Goal: Task Accomplishment & Management: Manage account settings

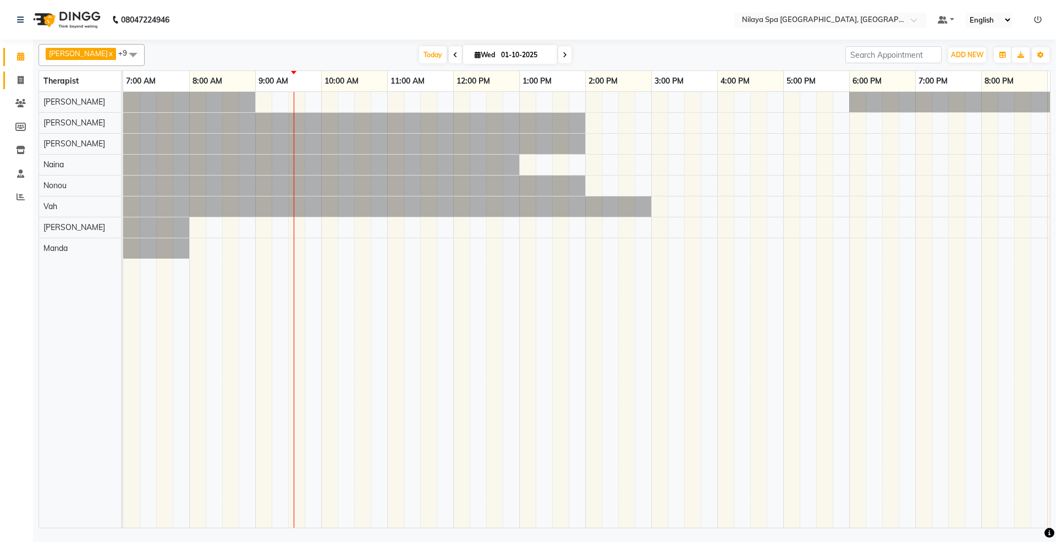
scroll to position [0, 67]
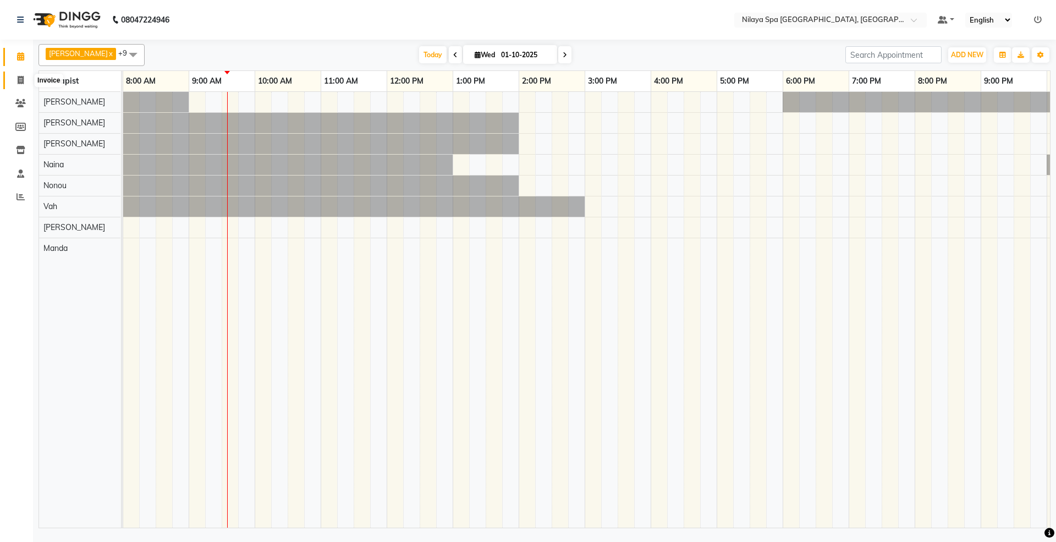
click at [15, 81] on span at bounding box center [20, 80] width 19 height 13
select select "7950"
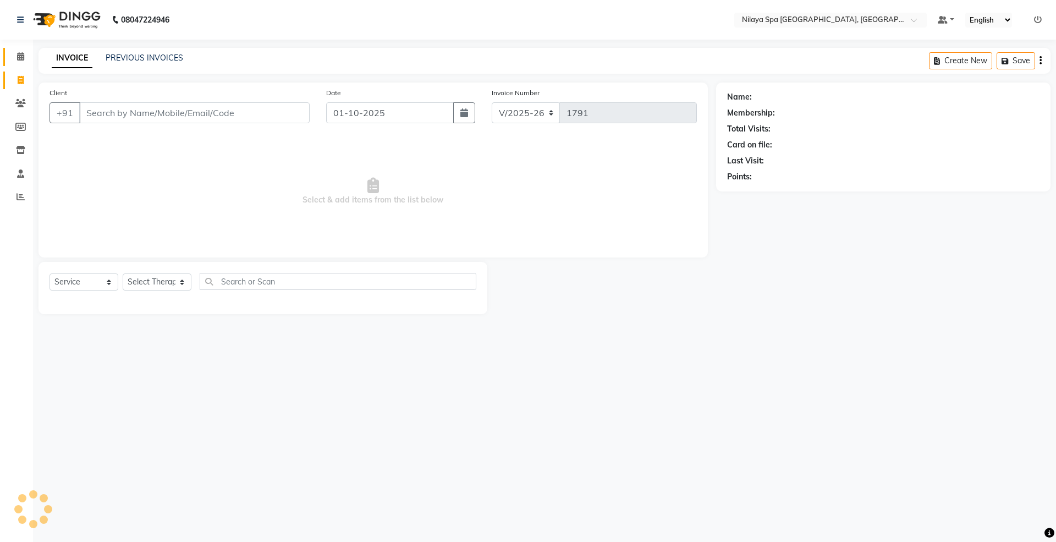
select select "package"
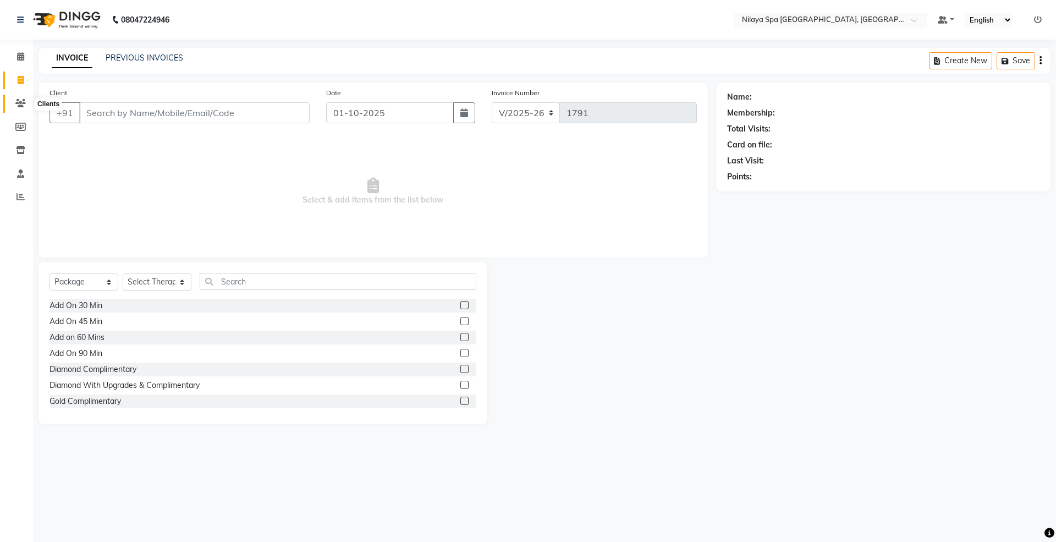
click at [18, 102] on icon at bounding box center [20, 103] width 10 height 8
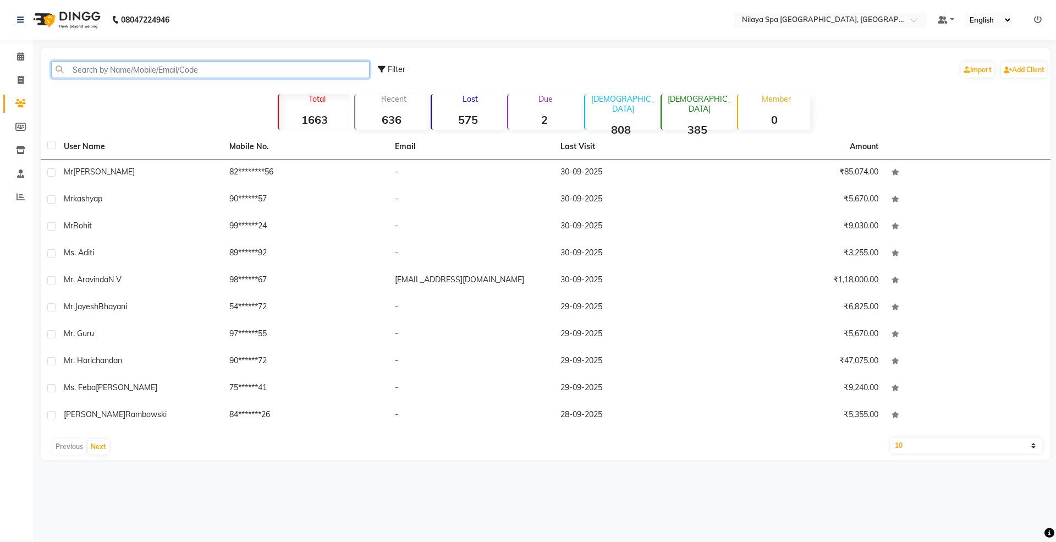
click at [120, 67] on input "text" at bounding box center [210, 69] width 318 height 17
paste input "Mr. [PERSON_NAME]"
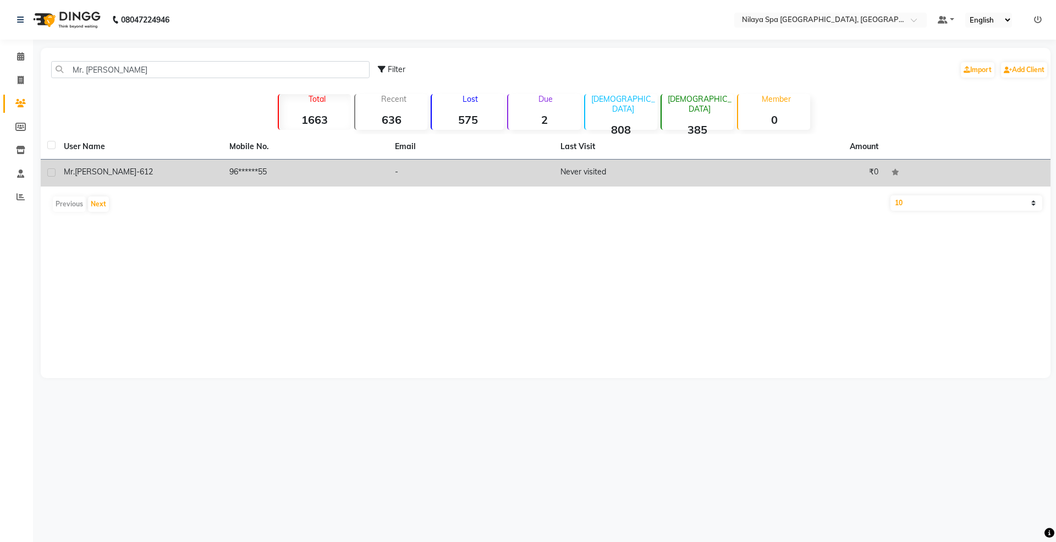
click at [128, 169] on span "[PERSON_NAME]-612" at bounding box center [114, 172] width 78 height 10
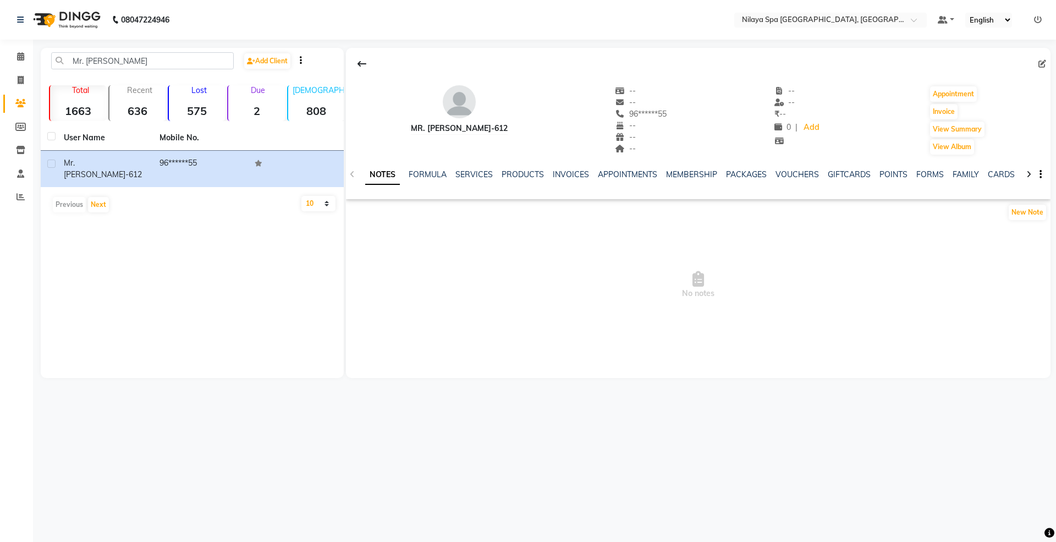
drag, startPoint x: 428, startPoint y: 126, endPoint x: 545, endPoint y: 123, distance: 117.7
click at [545, 123] on div "Mr. [PERSON_NAME]-612 -- -- 96******55 -- -- -- -- -- ₹ -- 0 | Add Appointment …" at bounding box center [698, 114] width 704 height 81
copy div "[PERSON_NAME]-612"
click at [747, 178] on link "PACKAGES" at bounding box center [746, 174] width 41 height 10
click at [744, 176] on link "VOUCHERS" at bounding box center [742, 174] width 43 height 10
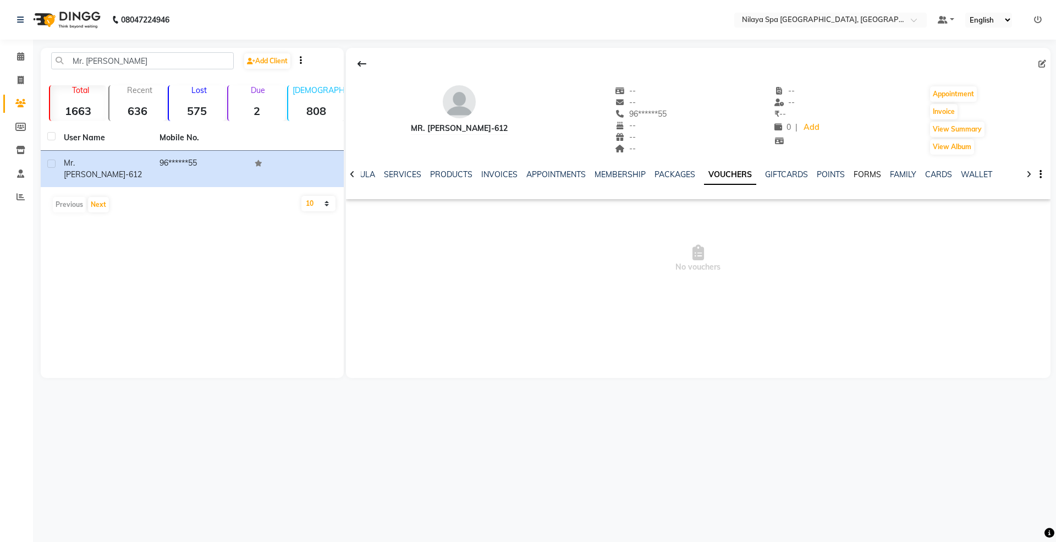
click at [863, 176] on link "FORMS" at bounding box center [866, 174] width 27 height 10
click at [641, 174] on link "PACKAGES" at bounding box center [648, 174] width 41 height 10
drag, startPoint x: 413, startPoint y: 147, endPoint x: 414, endPoint y: 142, distance: 5.5
click at [413, 145] on div "Mr. [PERSON_NAME]-612" at bounding box center [459, 120] width 97 height 70
drag, startPoint x: 426, startPoint y: 129, endPoint x: 494, endPoint y: 126, distance: 68.2
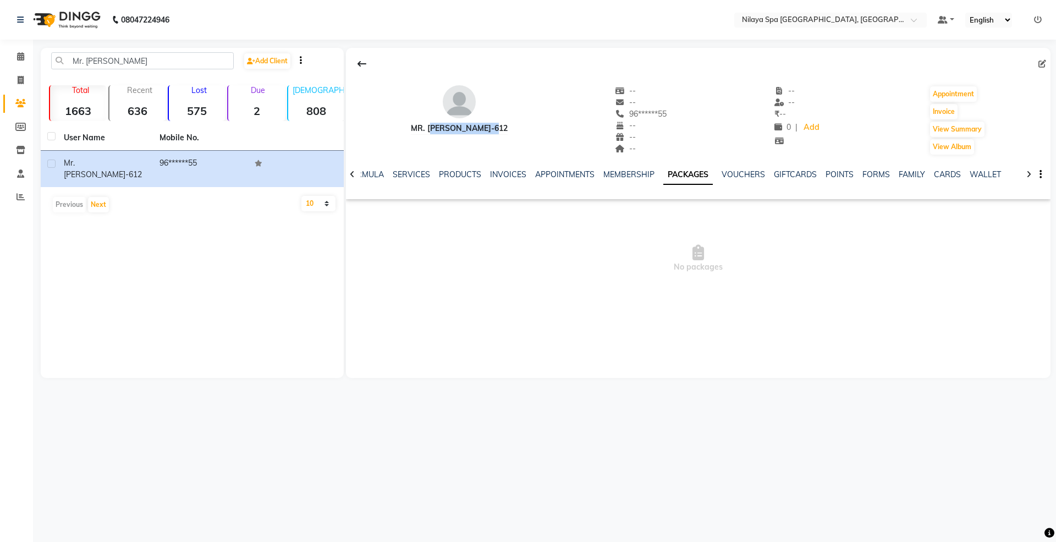
click at [494, 126] on div "Mr. [PERSON_NAME]-612" at bounding box center [459, 129] width 97 height 12
click at [552, 68] on div at bounding box center [698, 63] width 704 height 21
drag, startPoint x: 154, startPoint y: 62, endPoint x: 0, endPoint y: 62, distance: 154.5
click at [0, 62] on app-home "08047224946 Select Location × [GEOGRAPHIC_DATA] Marriott [GEOGRAPHIC_DATA], Whi…" at bounding box center [528, 197] width 1056 height 394
paste input "[PERSON_NAME]"
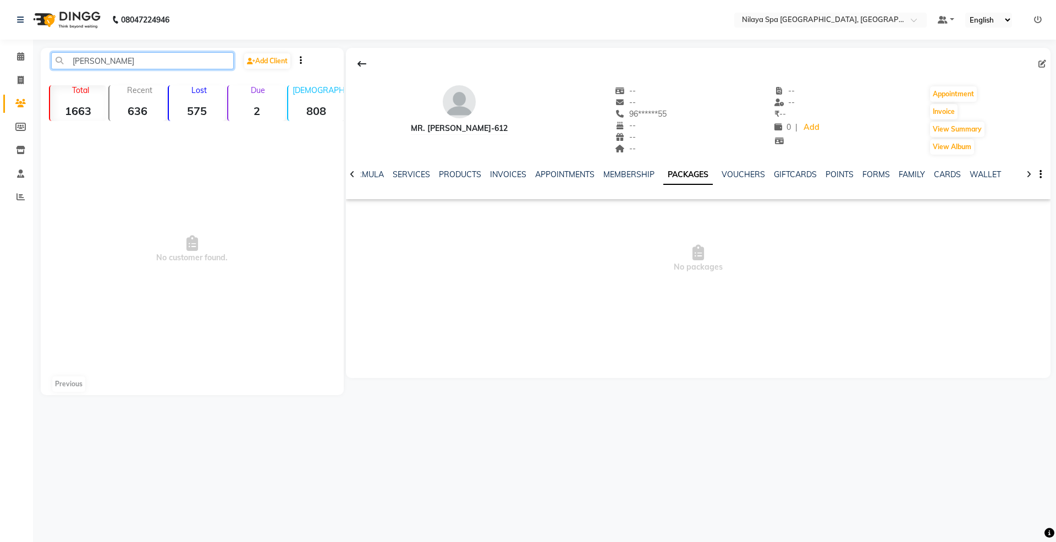
drag, startPoint x: 86, startPoint y: 64, endPoint x: 100, endPoint y: 69, distance: 14.4
click at [89, 64] on input "[PERSON_NAME]" at bounding box center [142, 60] width 183 height 17
click at [143, 62] on input "[PERSON_NAME]" at bounding box center [142, 60] width 183 height 17
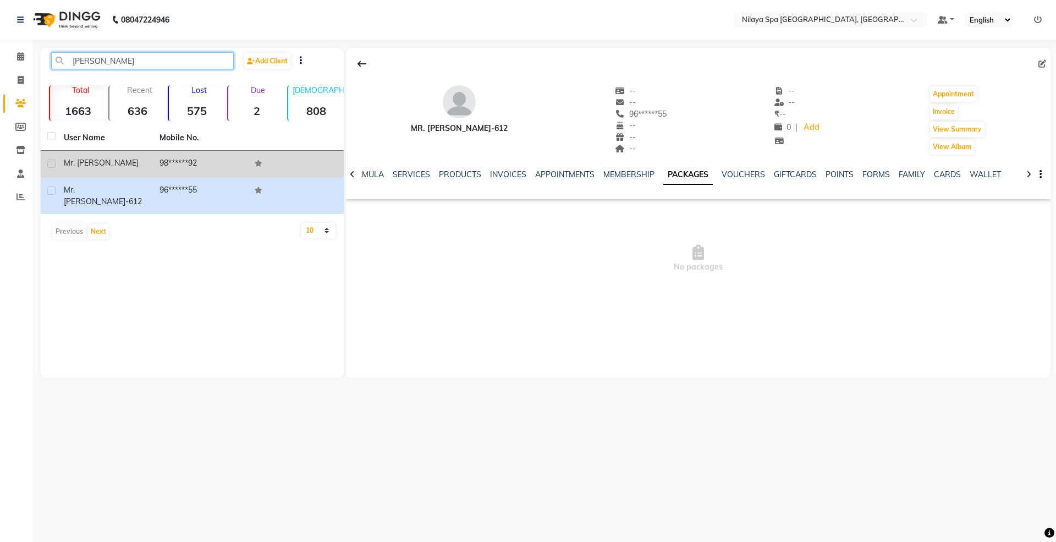
type input "[PERSON_NAME]"
click at [92, 165] on span "Mr. [PERSON_NAME]" at bounding box center [101, 163] width 75 height 10
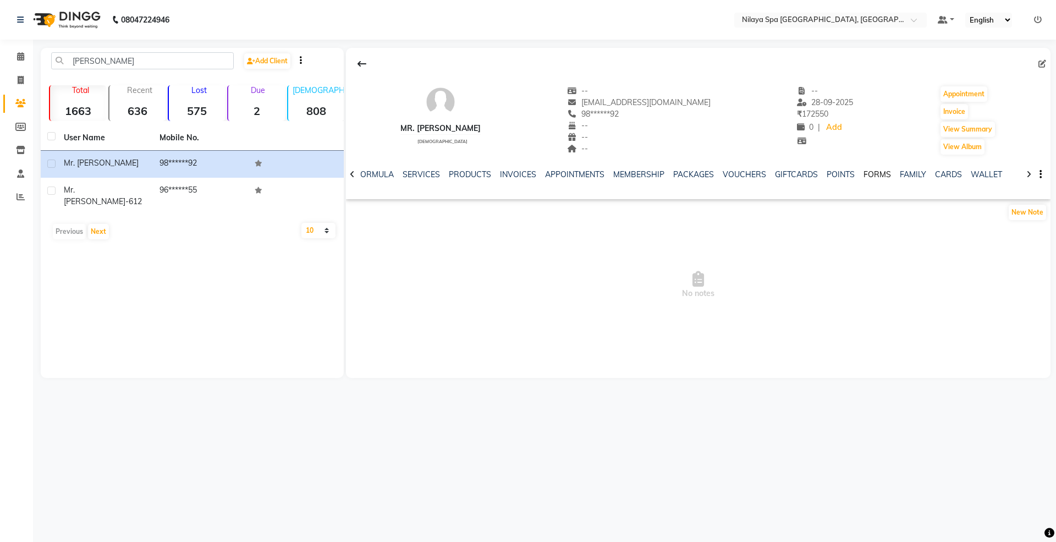
click at [871, 178] on link "FORMS" at bounding box center [876, 174] width 27 height 10
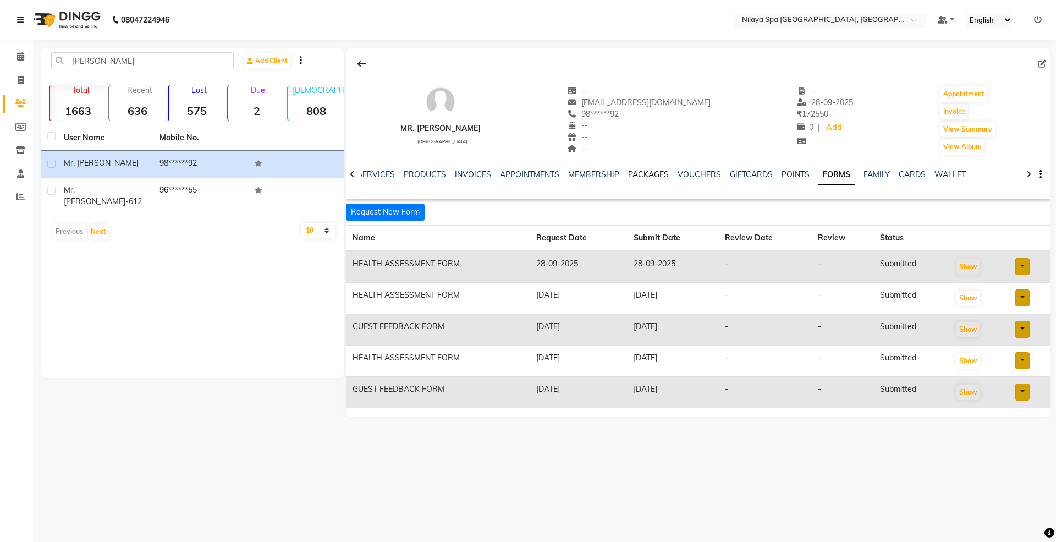
click at [636, 174] on link "PACKAGES" at bounding box center [648, 174] width 41 height 10
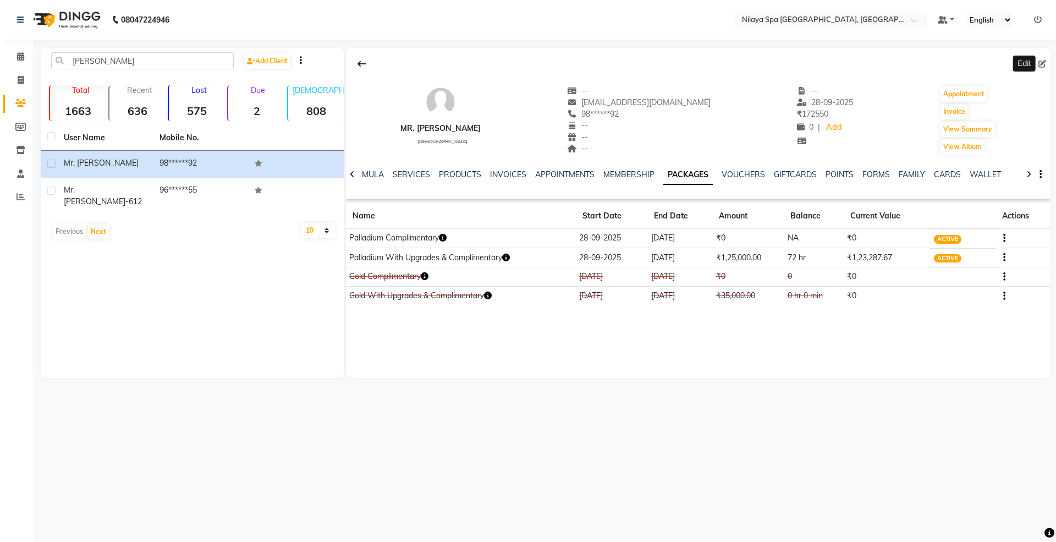
click at [1040, 60] on icon at bounding box center [1042, 64] width 8 height 8
select select "[DEMOGRAPHIC_DATA]"
select select "53134"
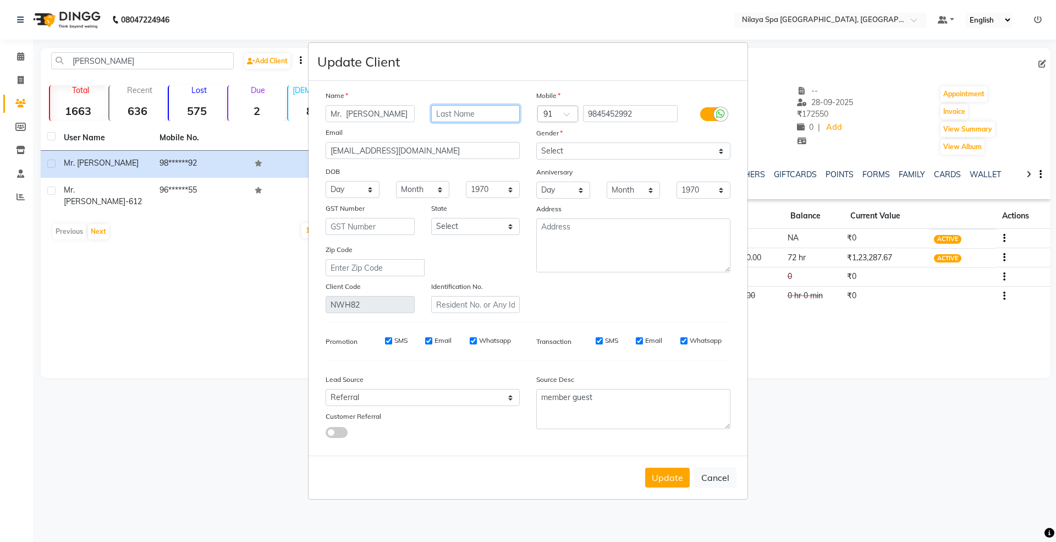
click at [488, 118] on input "text" at bounding box center [475, 113] width 89 height 17
paste input "[PERSON_NAME]"
drag, startPoint x: 472, startPoint y: 117, endPoint x: 422, endPoint y: 117, distance: 49.5
click at [423, 117] on div "[PERSON_NAME]" at bounding box center [476, 113] width 106 height 17
type input "[PERSON_NAME]"
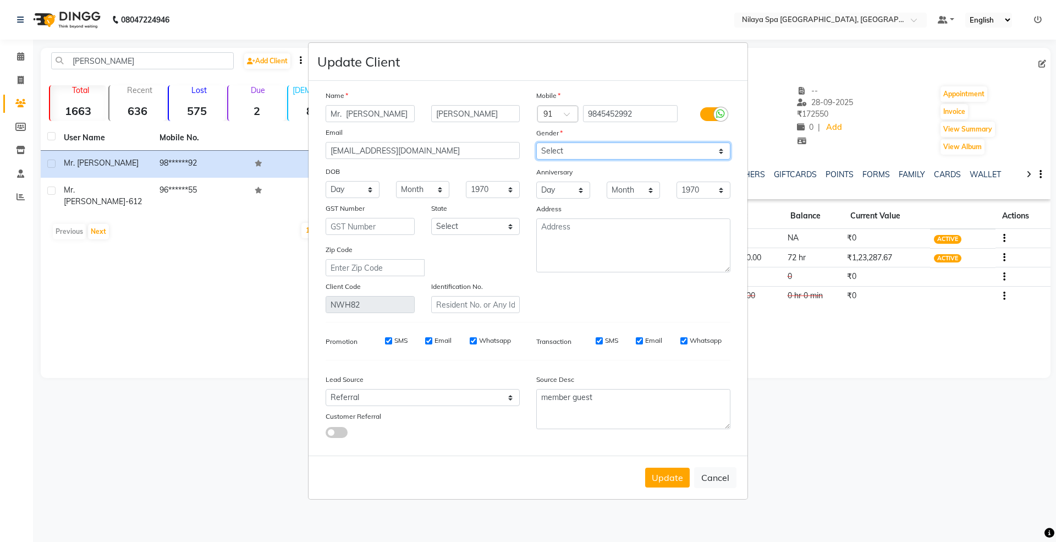
click at [571, 144] on select "Select [DEMOGRAPHIC_DATA] [DEMOGRAPHIC_DATA] Other Prefer Not To Say" at bounding box center [633, 150] width 194 height 17
click at [536, 143] on select "Select [DEMOGRAPHIC_DATA] [DEMOGRAPHIC_DATA] Other Prefer Not To Say" at bounding box center [633, 150] width 194 height 17
click at [654, 465] on div "Update Cancel" at bounding box center [527, 476] width 439 height 43
click at [660, 469] on button "Update" at bounding box center [667, 477] width 45 height 20
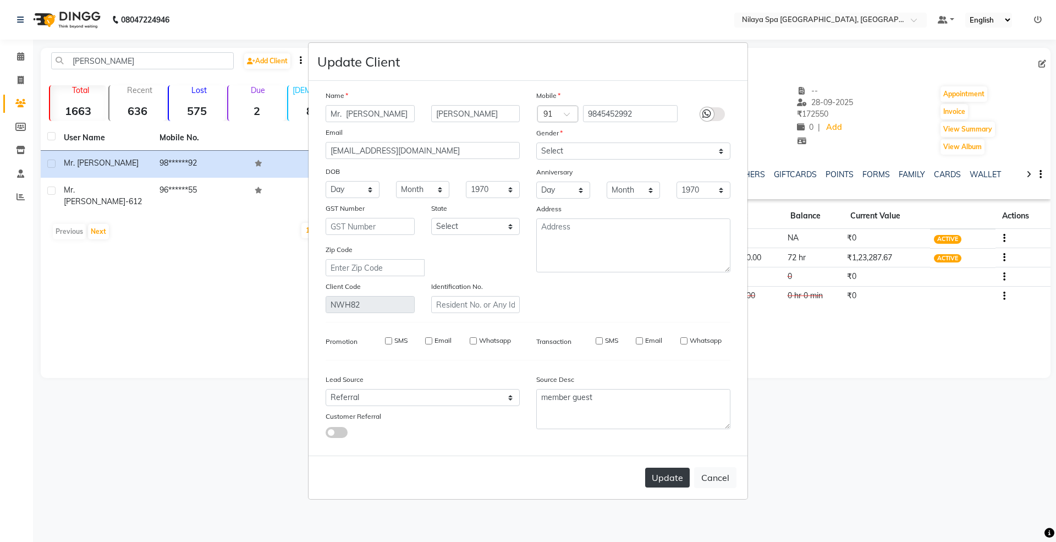
select select
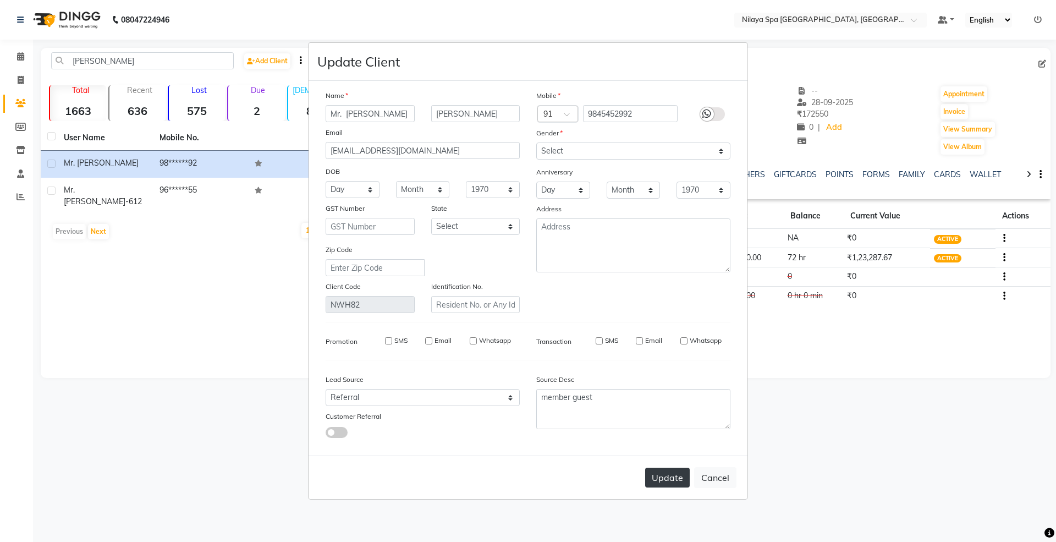
select select
checkbox input "false"
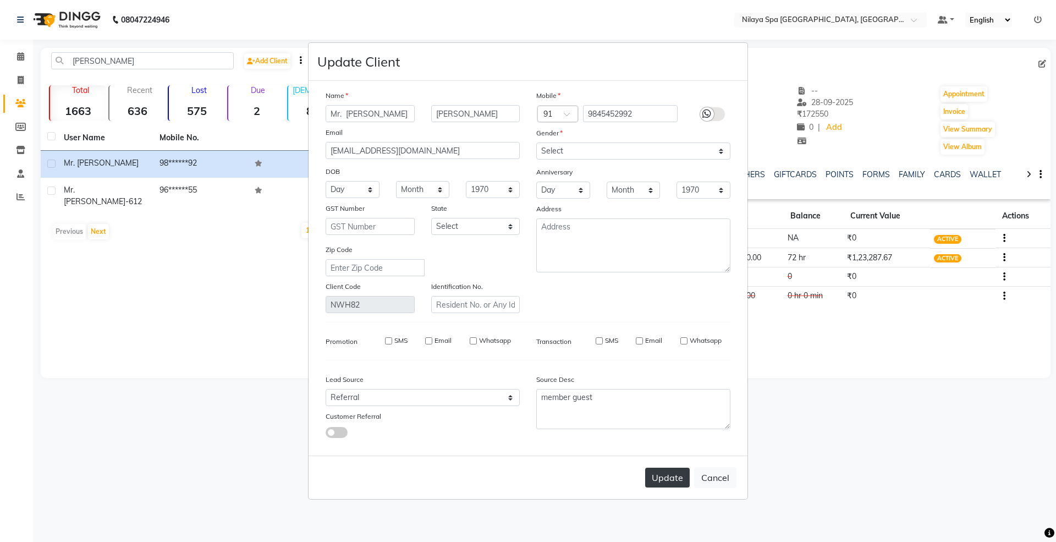
checkbox input "false"
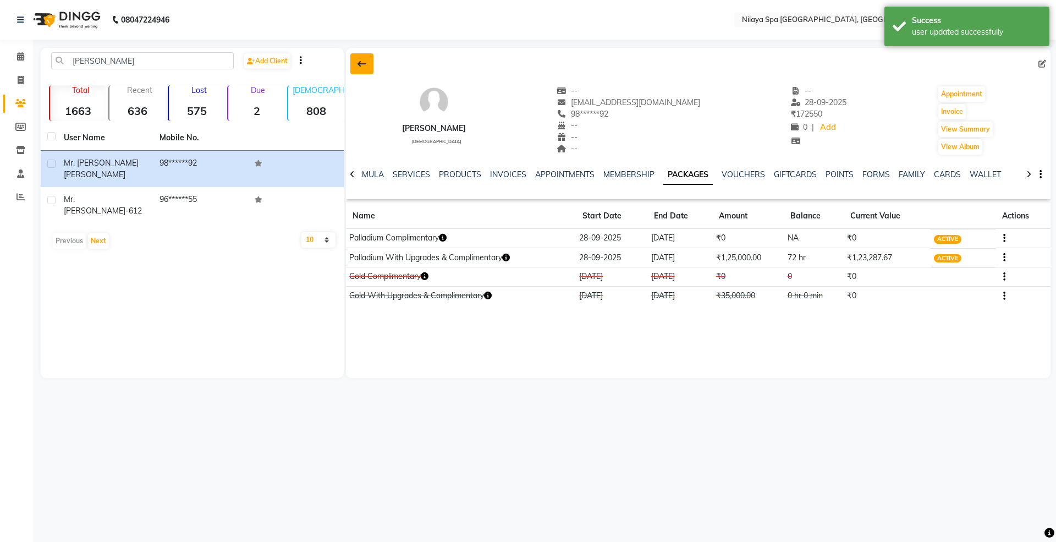
click at [357, 63] on icon at bounding box center [361, 63] width 9 height 9
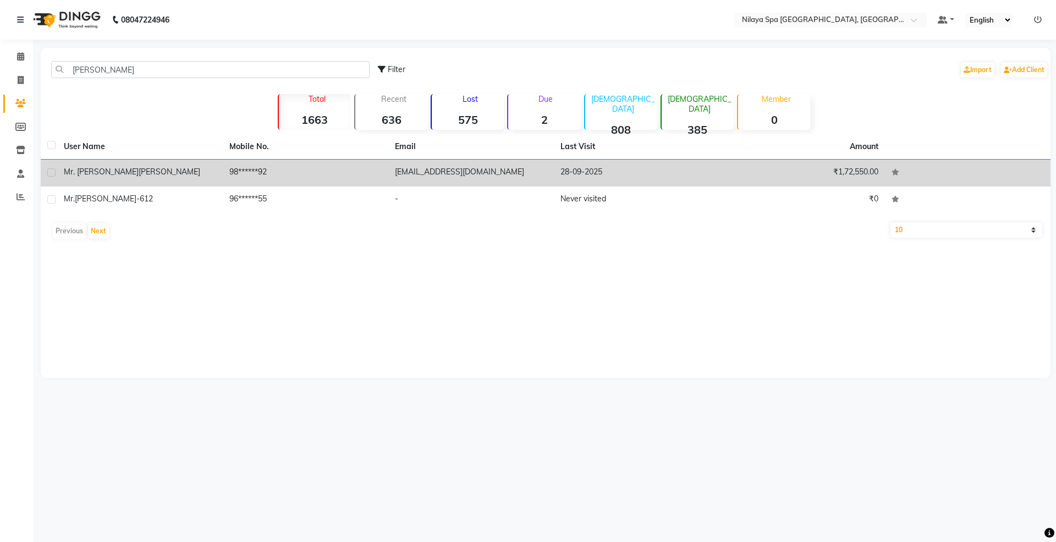
click at [634, 174] on td "28-09-2025" at bounding box center [636, 172] width 165 height 27
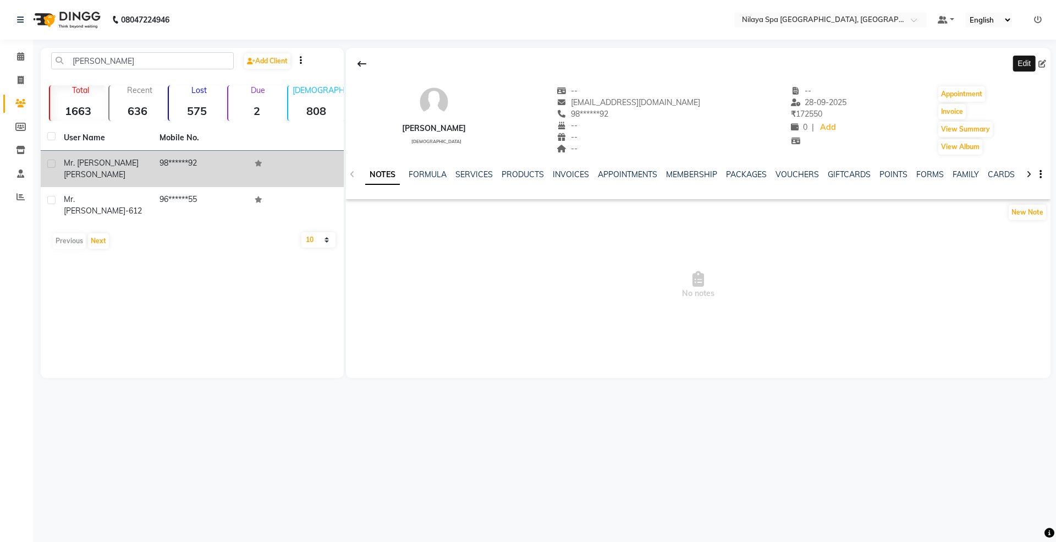
click at [1043, 58] on span at bounding box center [1044, 64] width 12 height 12
click at [1041, 62] on icon at bounding box center [1042, 64] width 8 height 8
select select "[DEMOGRAPHIC_DATA]"
select select "53134"
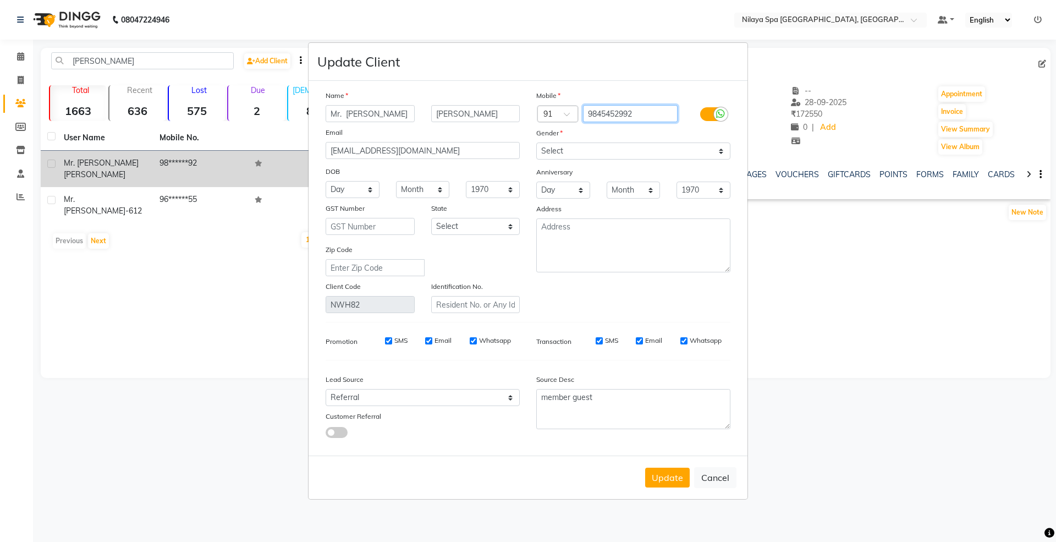
drag, startPoint x: 643, startPoint y: 115, endPoint x: 446, endPoint y: 120, distance: 196.3
click at [446, 120] on div "Name [PERSON_NAME] Email [EMAIL_ADDRESS][DOMAIN_NAME] DOB Day 01 02 03 04 05 06…" at bounding box center [527, 201] width 421 height 223
paste input "9845452992"
type input "9845452992"
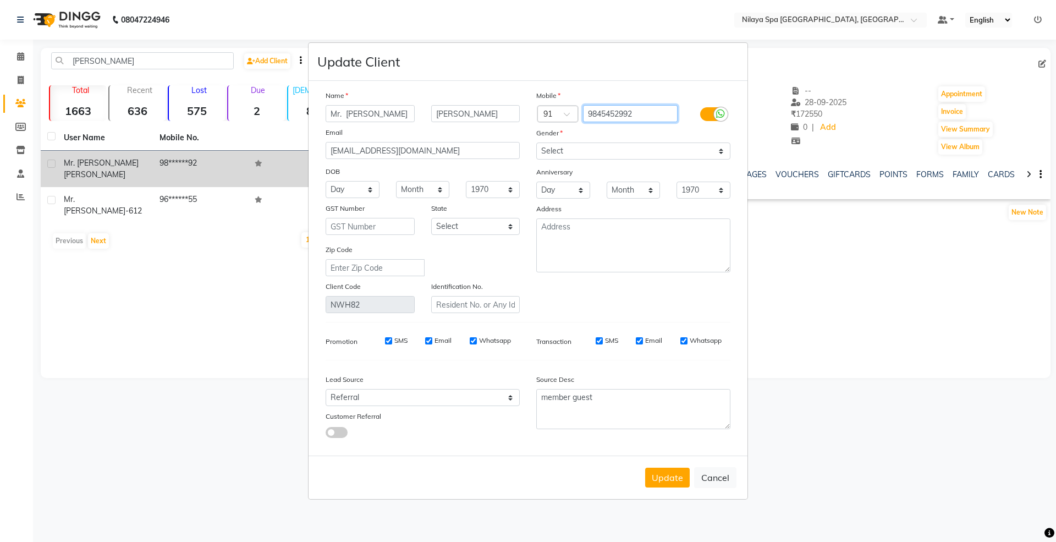
scroll to position [0, 0]
drag, startPoint x: 655, startPoint y: 115, endPoint x: 539, endPoint y: 126, distance: 117.1
click at [539, 126] on div "Mobile Country Code × 91 9845452992 Gender Select [DEMOGRAPHIC_DATA] [DEMOGRAPH…" at bounding box center [633, 201] width 211 height 223
click at [722, 473] on button "Cancel" at bounding box center [715, 477] width 42 height 21
select select
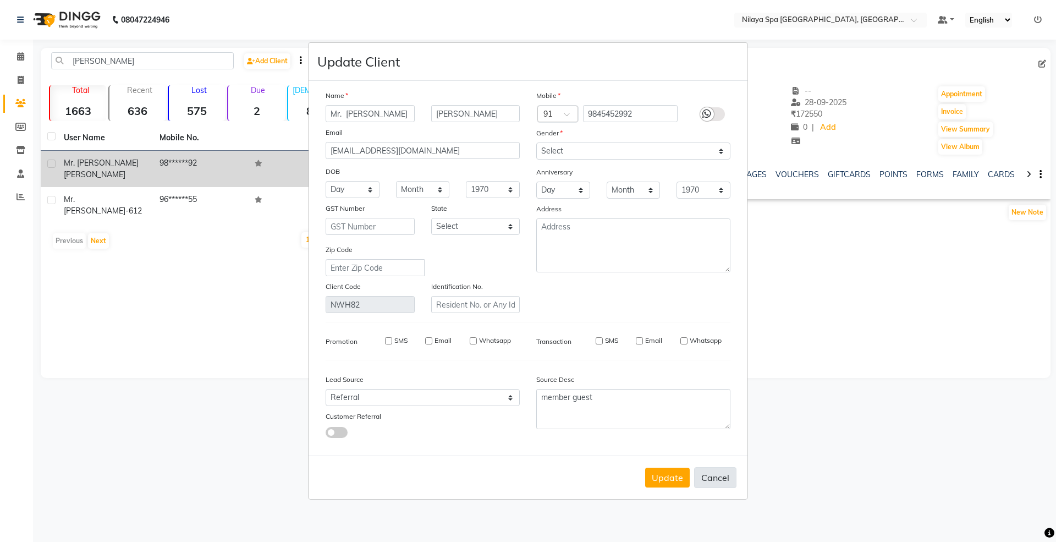
select select
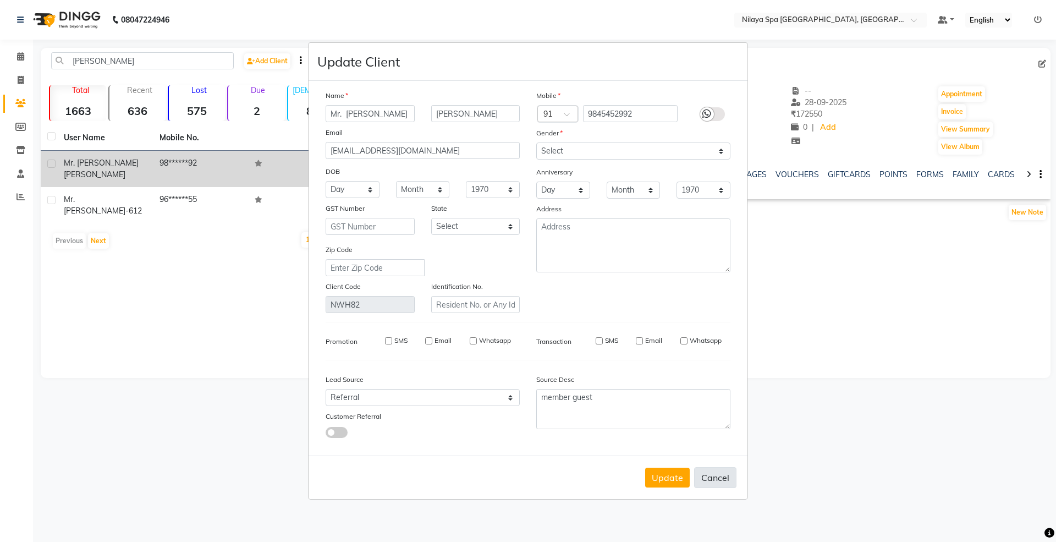
select select
checkbox input "false"
